Goal: Transaction & Acquisition: Purchase product/service

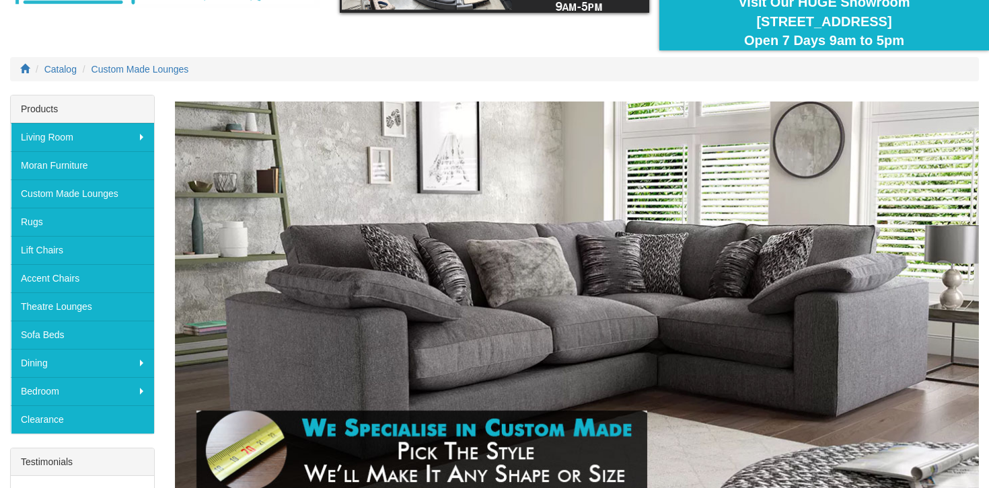
scroll to position [124, 0]
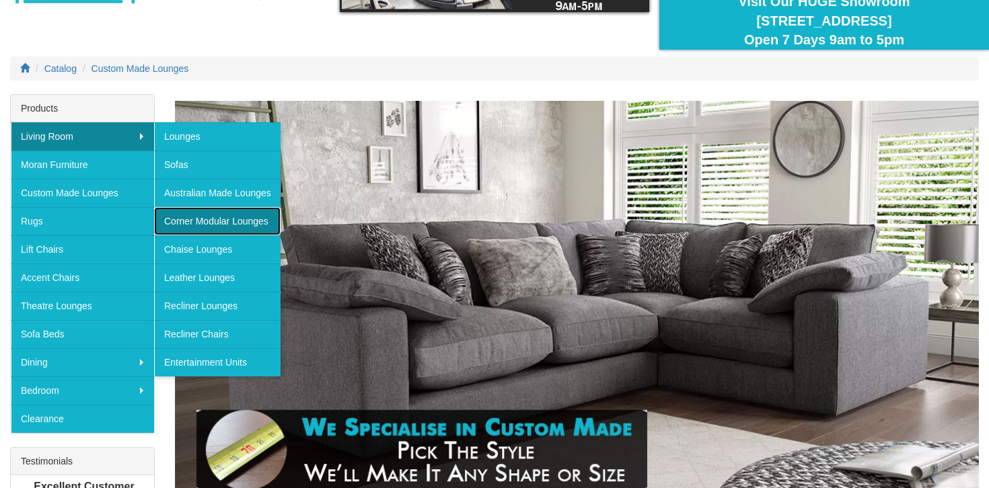
click at [183, 225] on link "Corner Modular Lounges" at bounding box center [217, 221] width 126 height 28
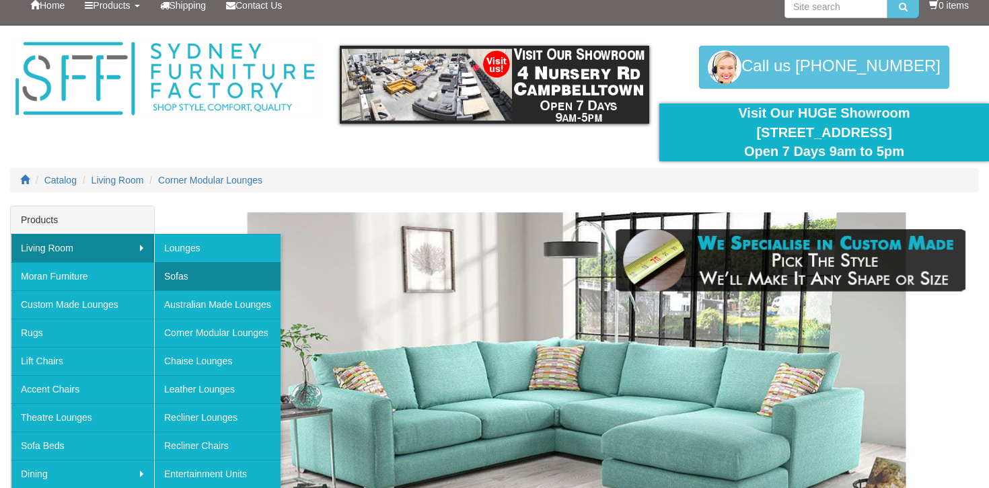
scroll to position [22, 0]
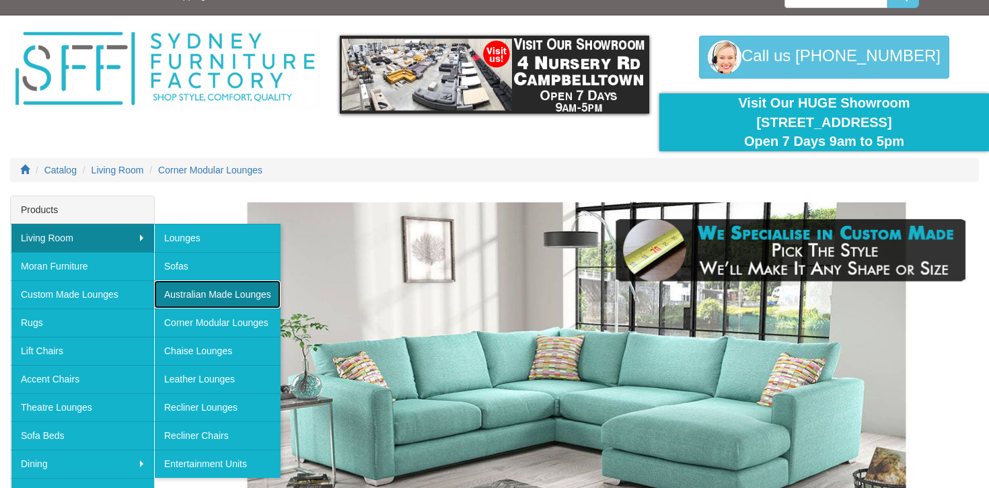
click at [182, 298] on link "Australian Made Lounges" at bounding box center [217, 295] width 126 height 28
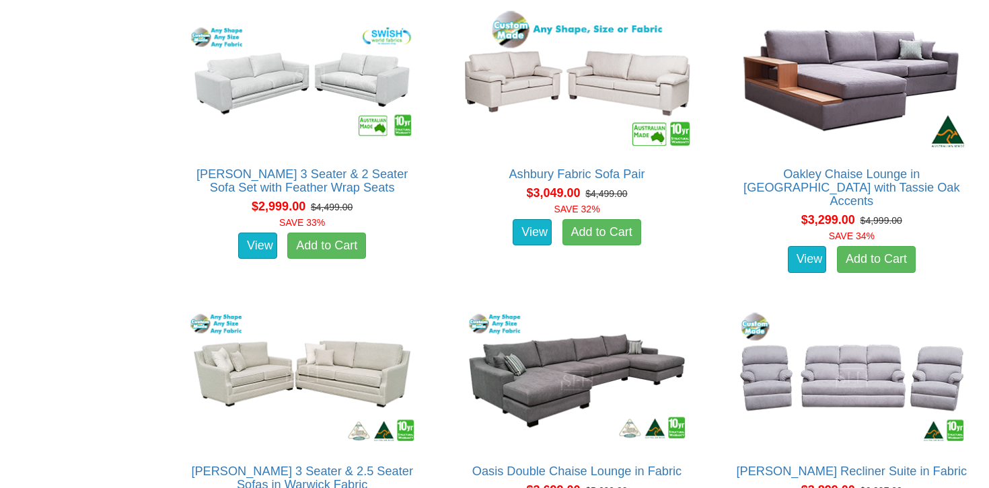
scroll to position [3164, 0]
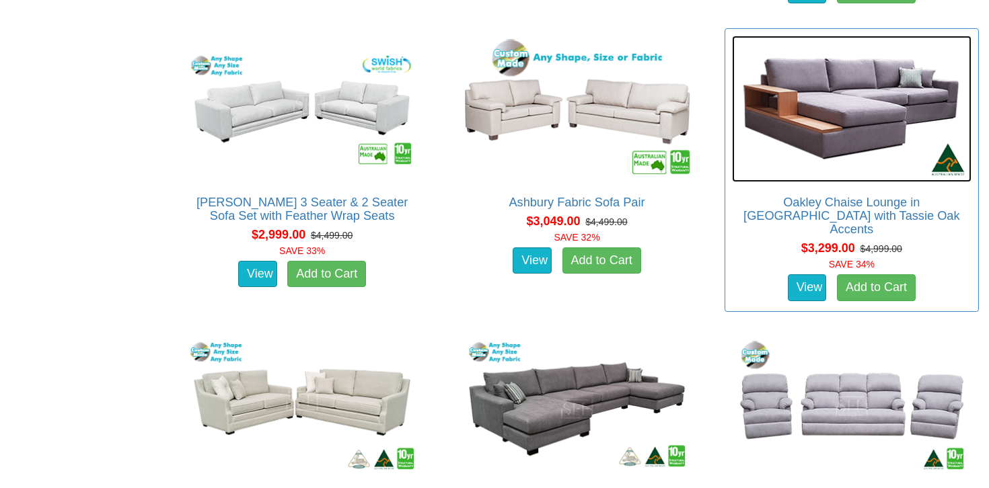
click at [810, 86] on img at bounding box center [852, 109] width 240 height 147
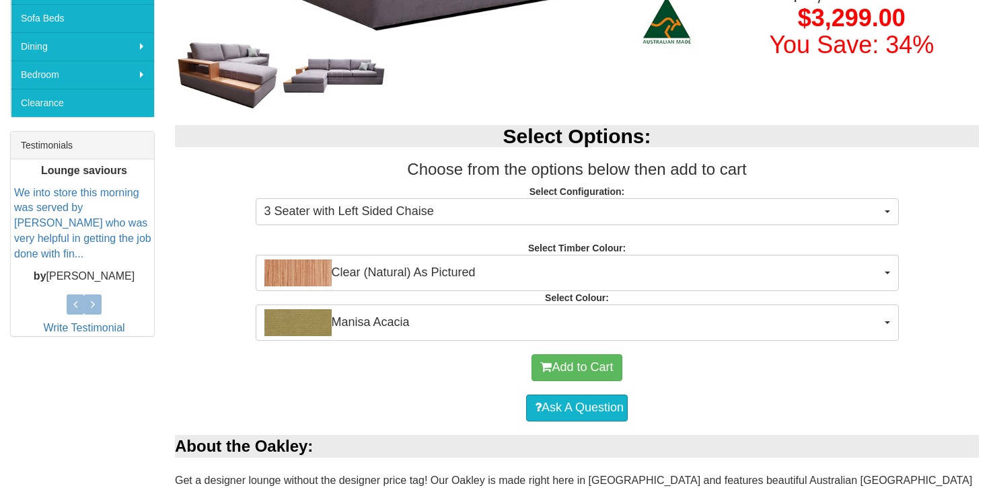
scroll to position [454, 0]
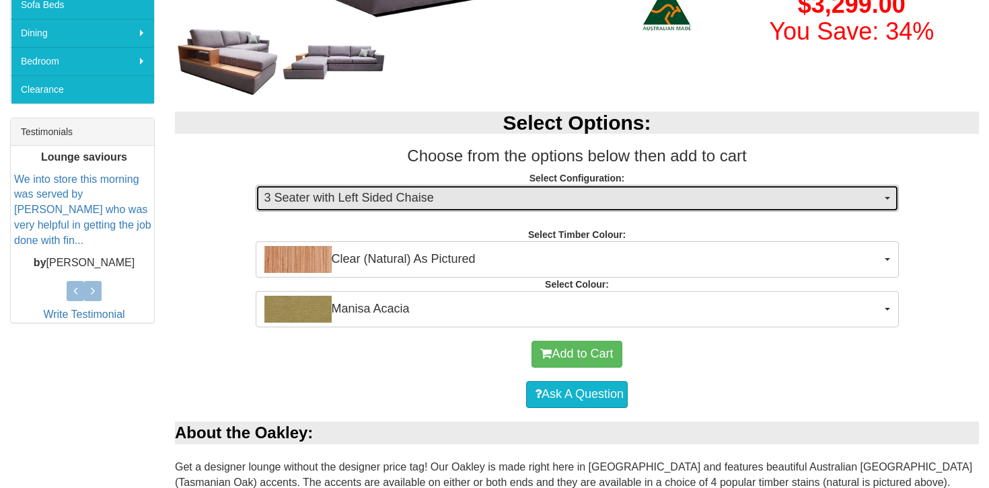
click at [468, 198] on span "3 Seater with Left Sided Chaise" at bounding box center [572, 198] width 617 height 17
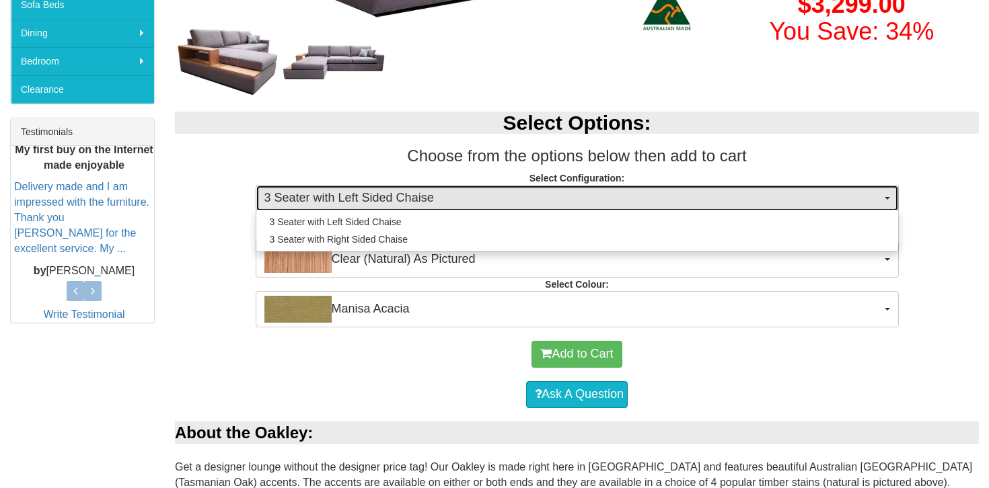
click at [468, 198] on span "3 Seater with Left Sided Chaise" at bounding box center [572, 198] width 617 height 17
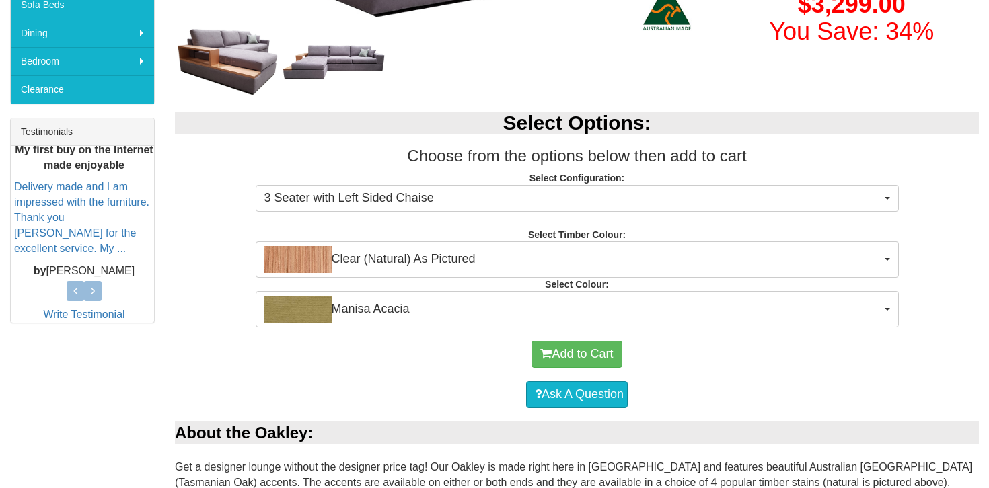
click at [322, 369] on div "Add to Cart" at bounding box center [577, 354] width 791 height 40
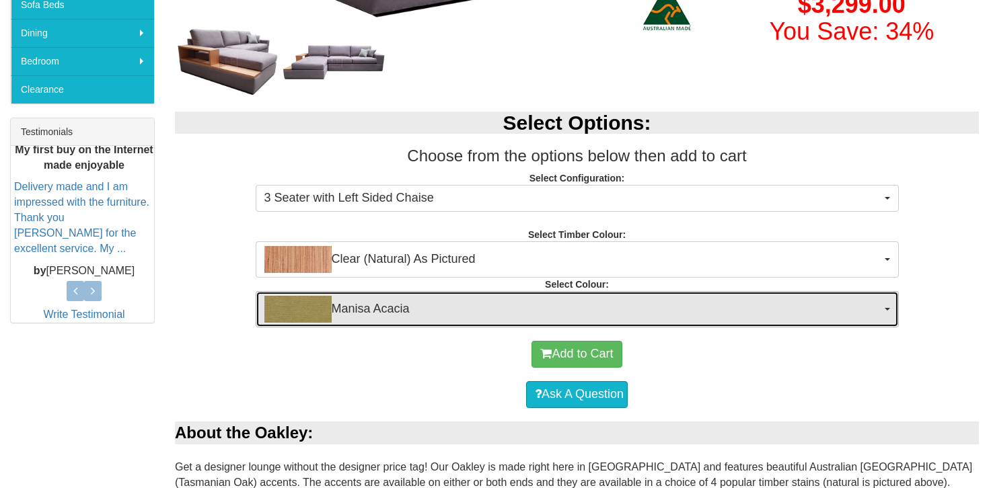
click at [363, 298] on span "Manisa Acacia" at bounding box center [572, 309] width 617 height 27
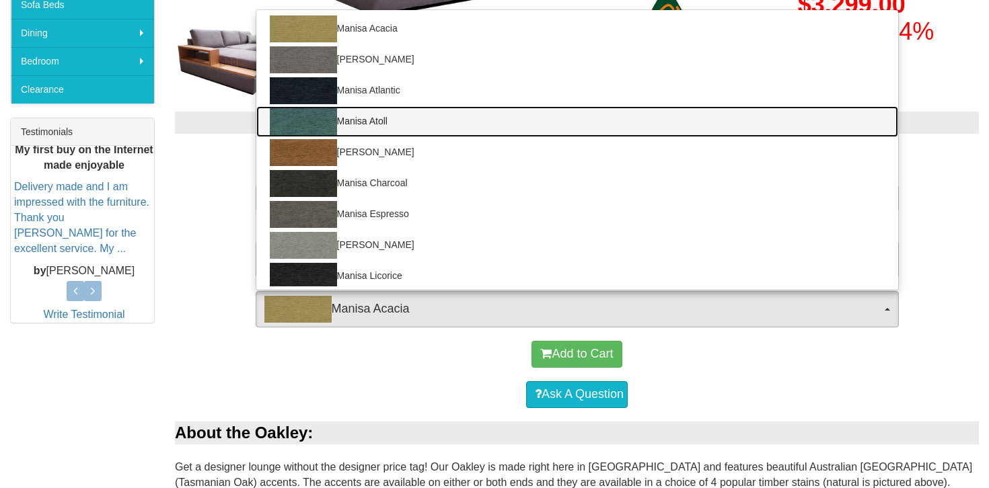
click at [422, 126] on link "Manisa Atoll" at bounding box center [577, 121] width 642 height 31
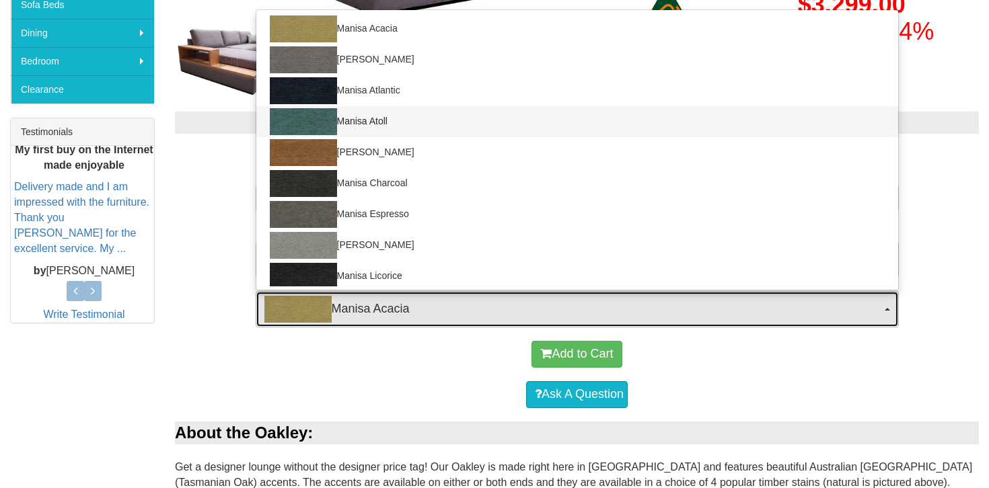
select select "1521"
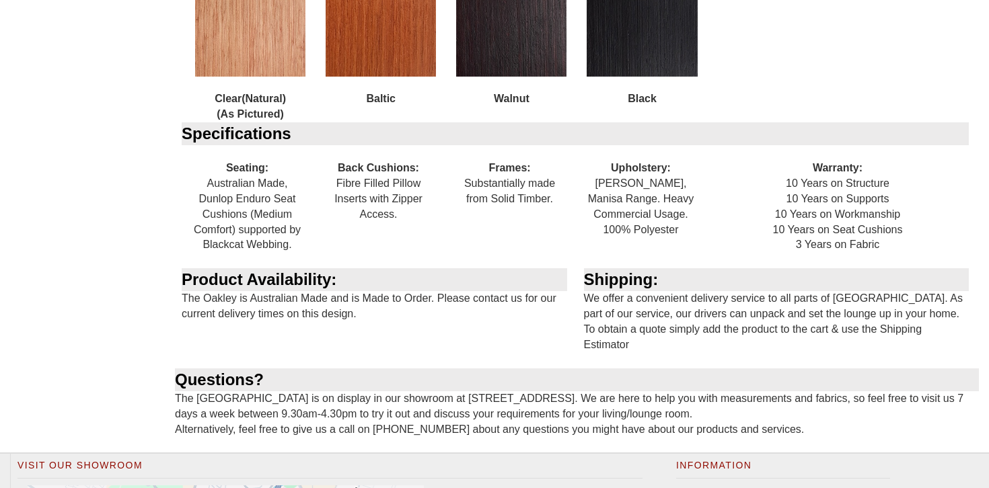
scroll to position [2521, 0]
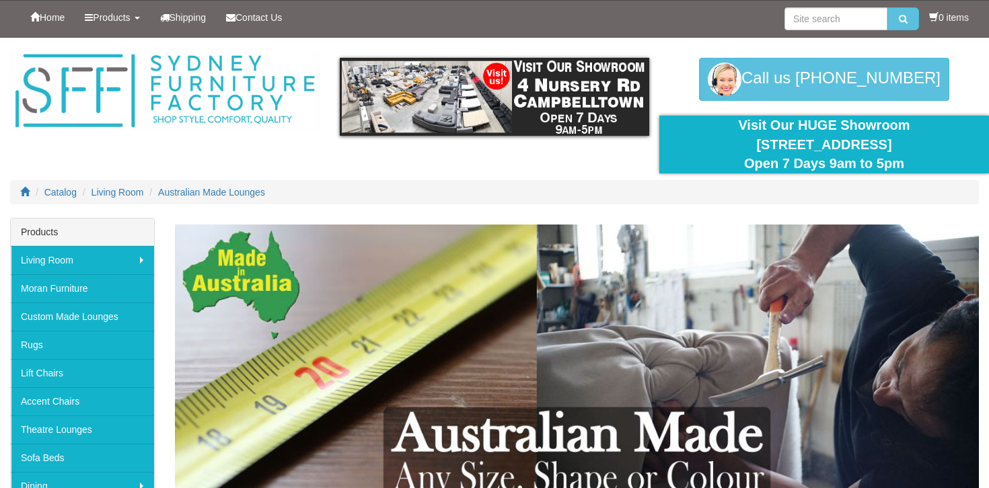
scroll to position [3164, 0]
